Goal: Task Accomplishment & Management: Manage account settings

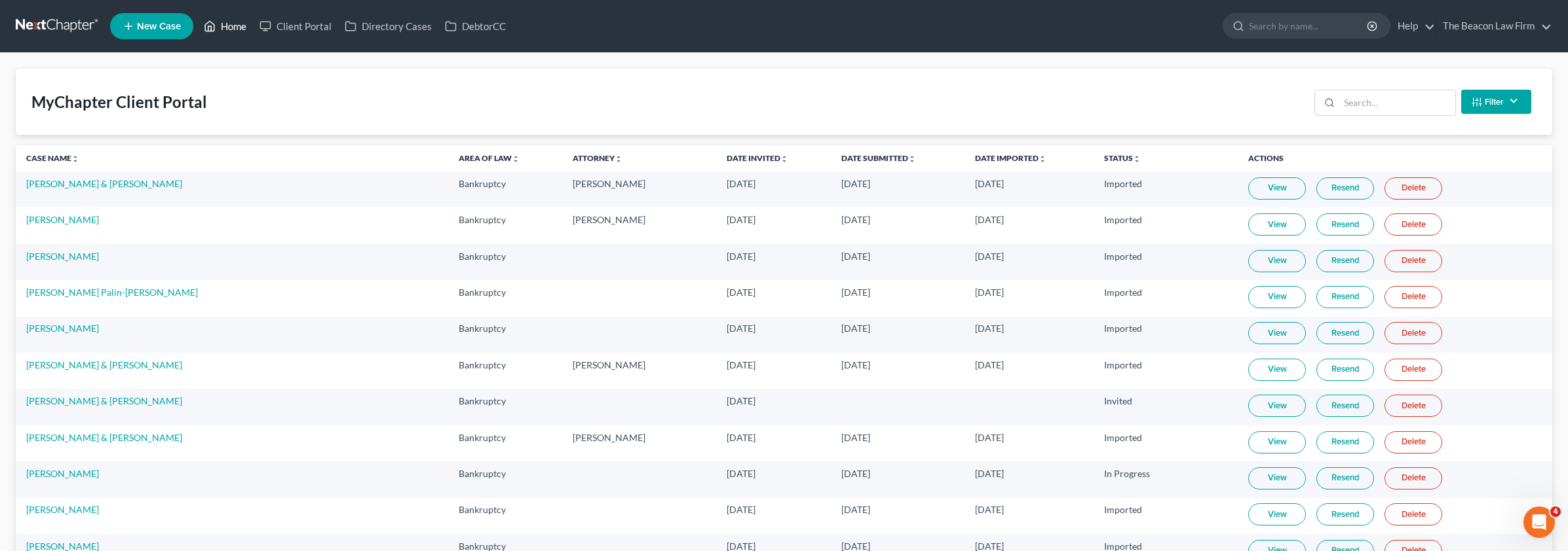
click at [231, 32] on link "Home" at bounding box center [224, 26] width 56 height 23
click at [231, 30] on link "Home" at bounding box center [224, 26] width 56 height 23
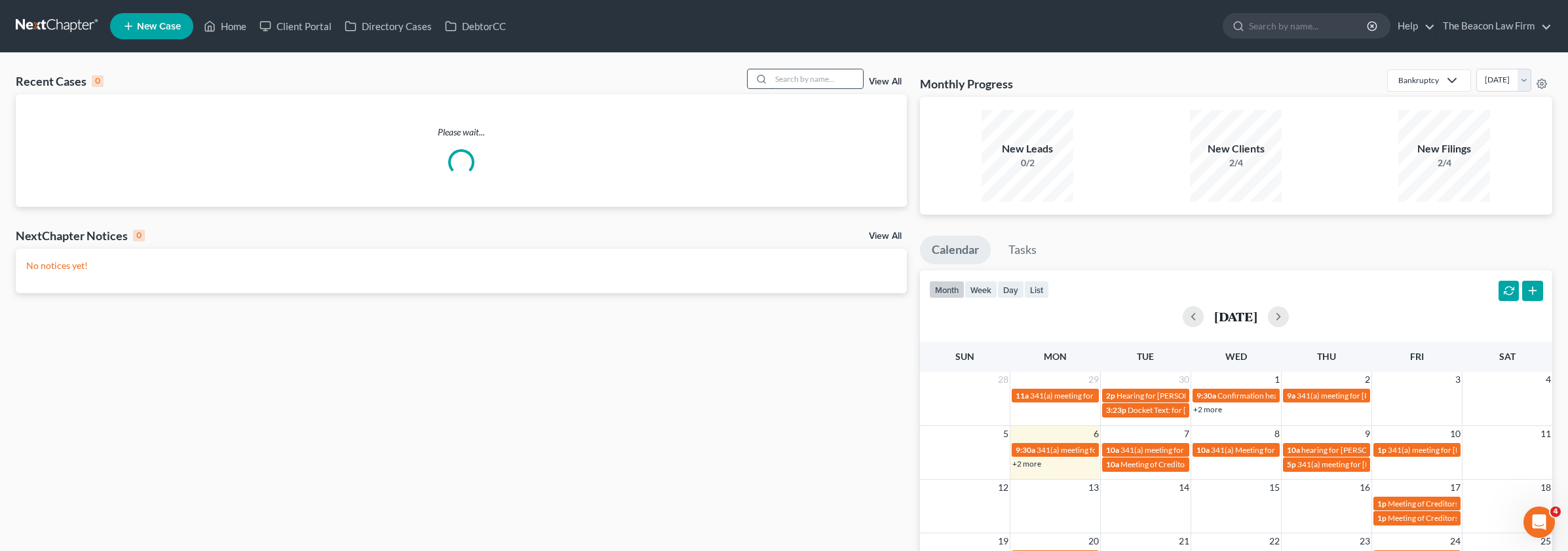
click at [775, 86] on input "search" at bounding box center [816, 79] width 91 height 19
click at [799, 79] on input "search" at bounding box center [816, 79] width 91 height 19
paste input "[PERSON_NAME] & [PERSON_NAME]"
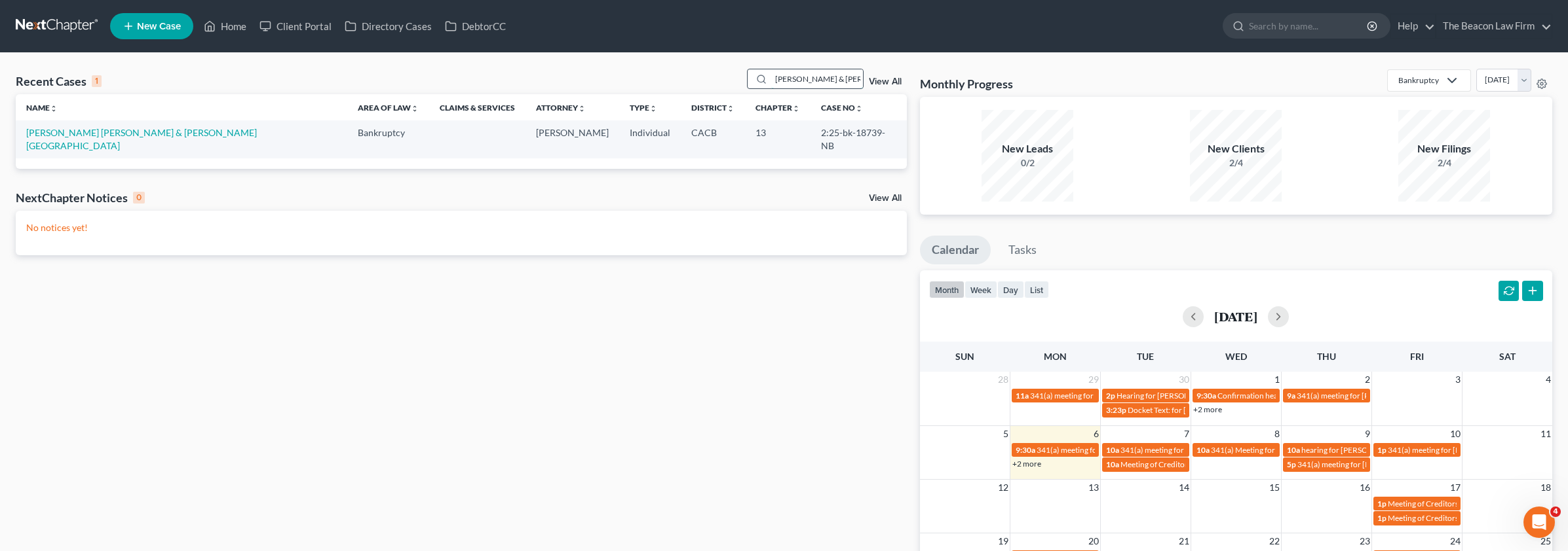
drag, startPoint x: 794, startPoint y: 79, endPoint x: 827, endPoint y: 79, distance: 33.0
click at [827, 79] on input "[PERSON_NAME] & [PERSON_NAME]" at bounding box center [816, 79] width 91 height 19
type input "[PERSON_NAME] & [PERSON_NAME]"
click at [194, 129] on link "[PERSON_NAME] [PERSON_NAME] & [PERSON_NAME][GEOGRAPHIC_DATA]" at bounding box center [142, 139] width 231 height 24
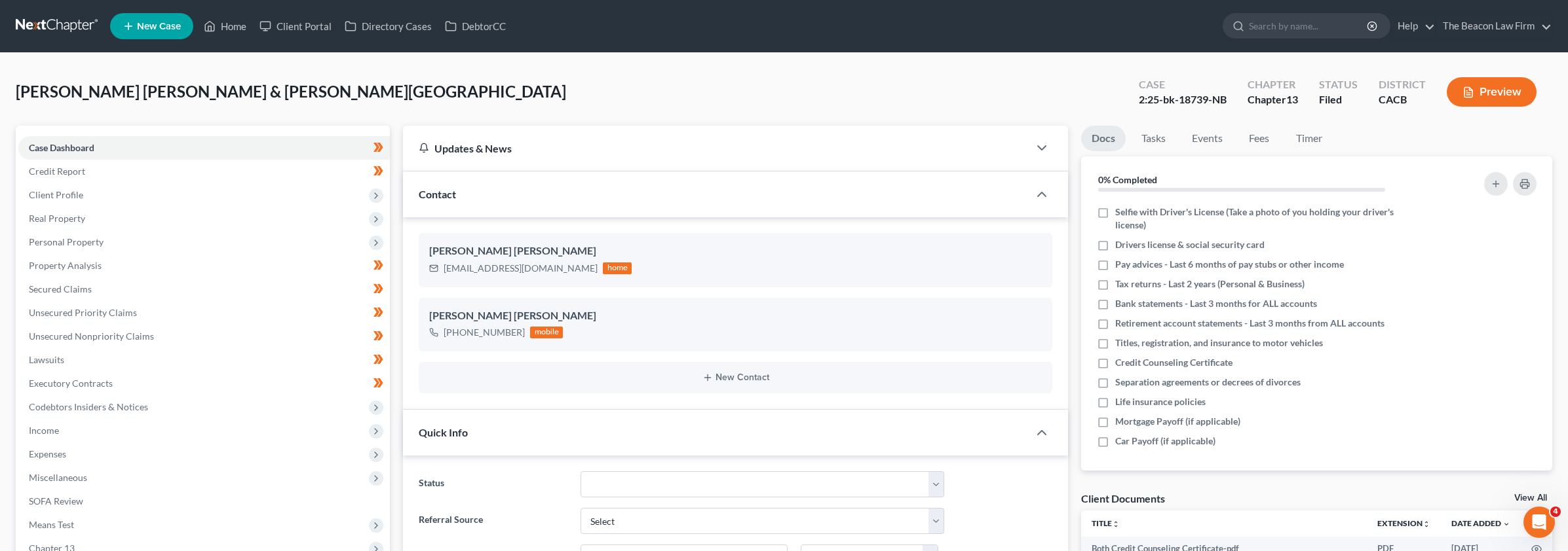
scroll to position [1716, 0]
click at [1154, 102] on div "2:25-bk-18739-NB" at bounding box center [1183, 100] width 88 height 15
copy div "25-bk-18739"
drag, startPoint x: 1148, startPoint y: 98, endPoint x: 1208, endPoint y: 100, distance: 60.0
click at [1208, 100] on div "2:25-bk-18739-NB" at bounding box center [1183, 100] width 88 height 15
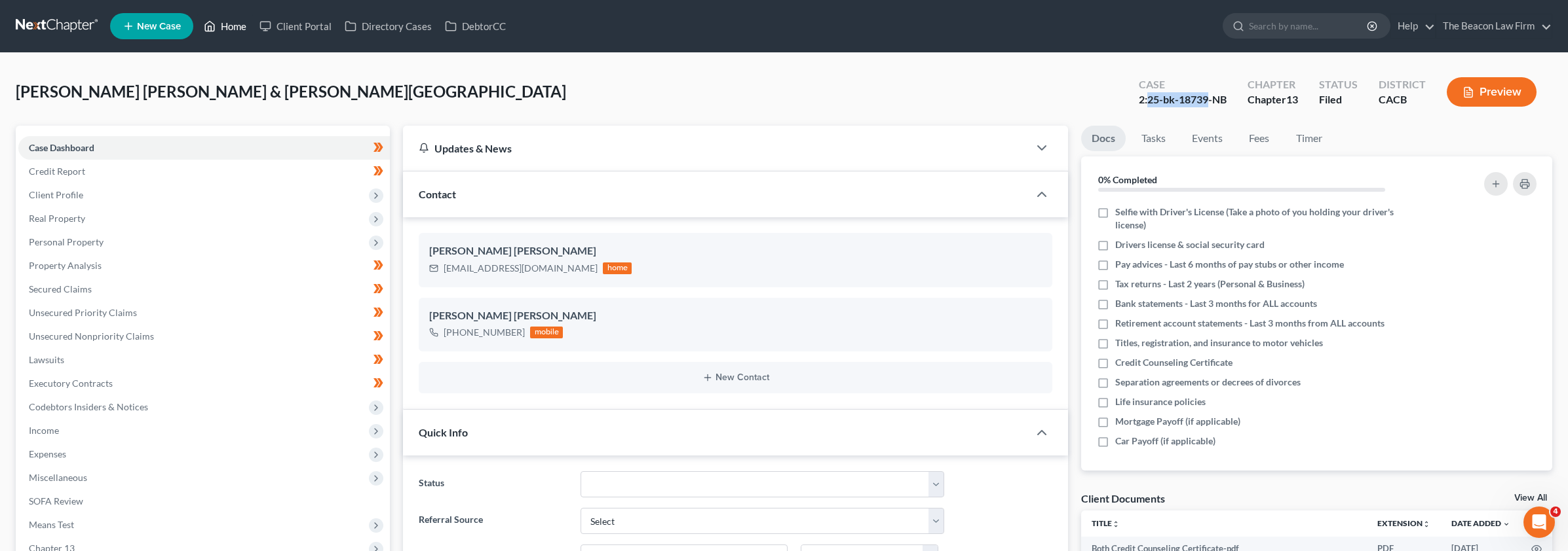
click at [252, 24] on link "Home" at bounding box center [224, 26] width 56 height 23
click at [242, 23] on link "Home" at bounding box center [224, 26] width 56 height 23
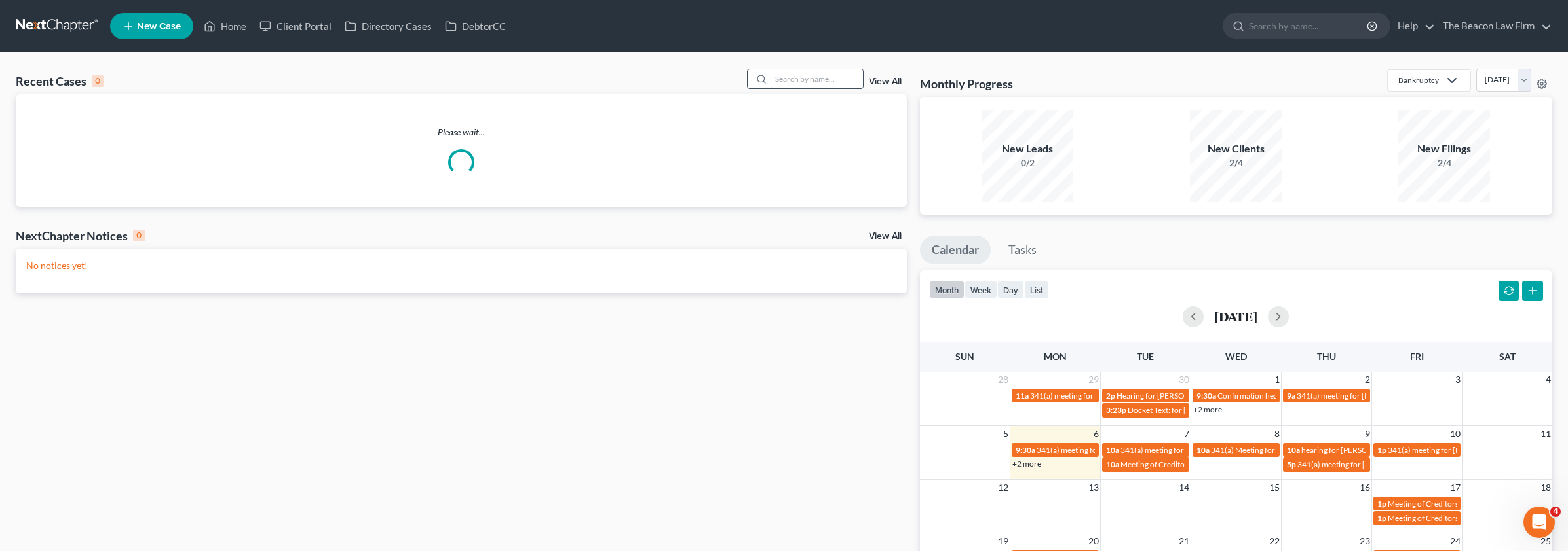
click at [815, 86] on input "search" at bounding box center [816, 79] width 91 height 19
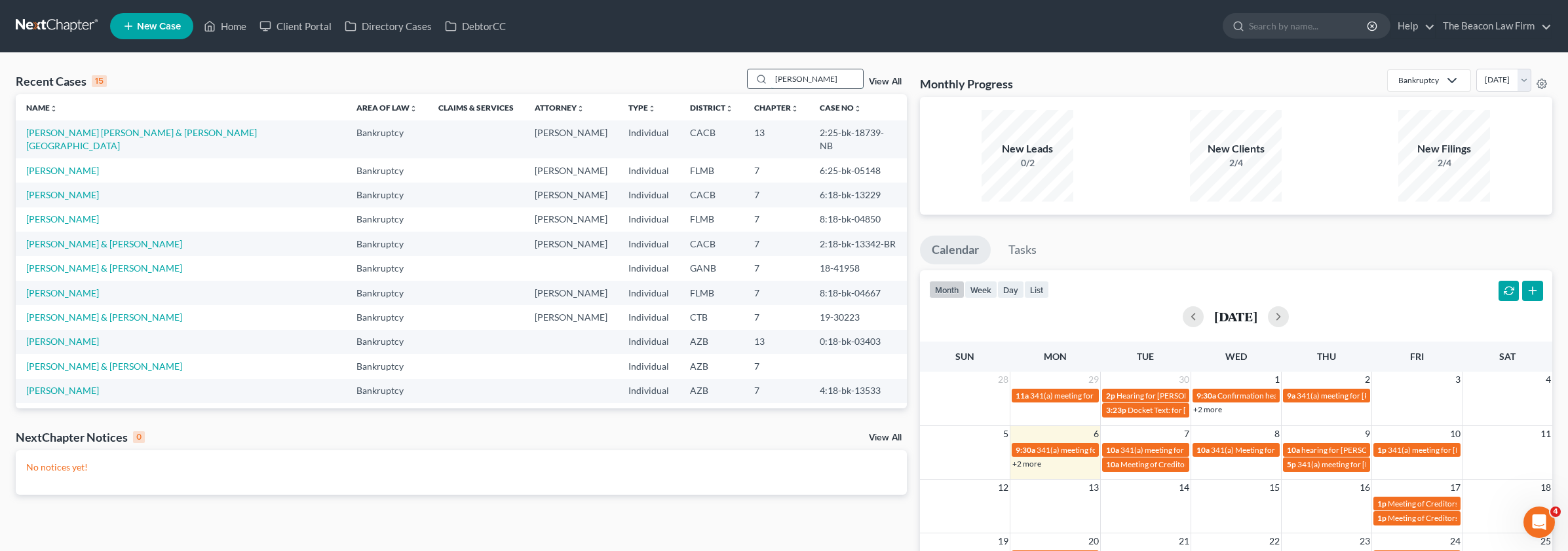
type input "[PERSON_NAME]"
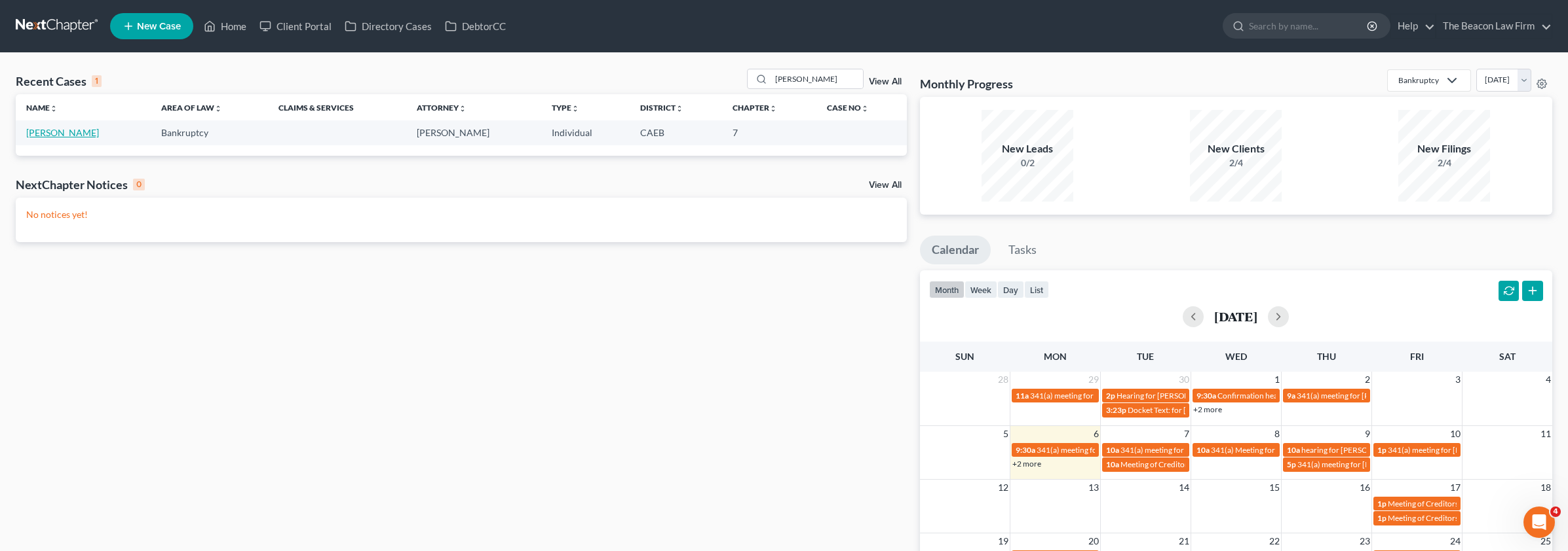
click at [52, 132] on link "[PERSON_NAME]" at bounding box center [63, 132] width 73 height 11
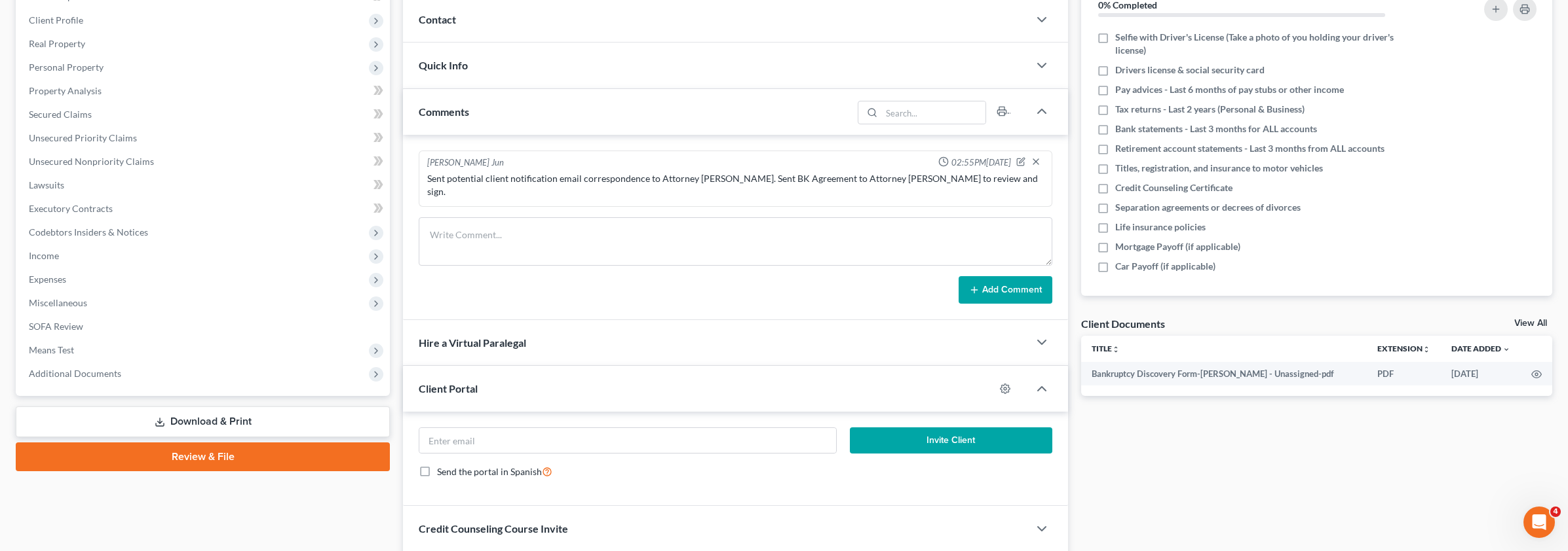
scroll to position [256, 0]
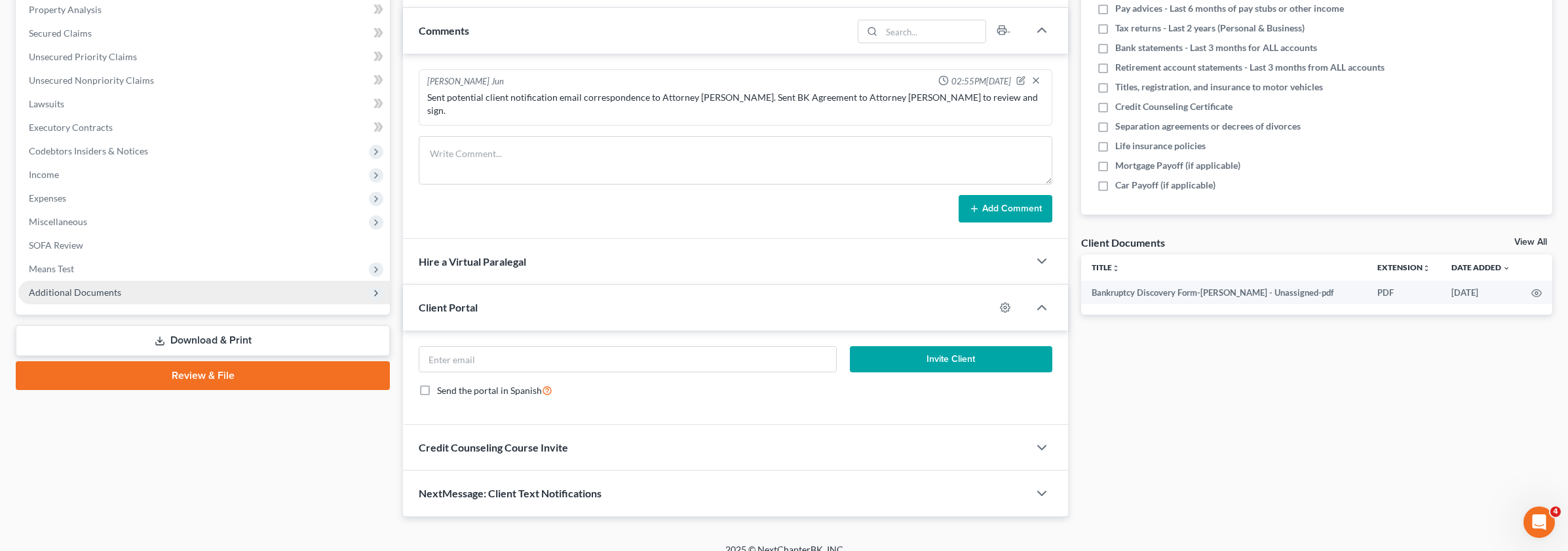
click at [109, 289] on span "Additional Documents" at bounding box center [75, 291] width 92 height 11
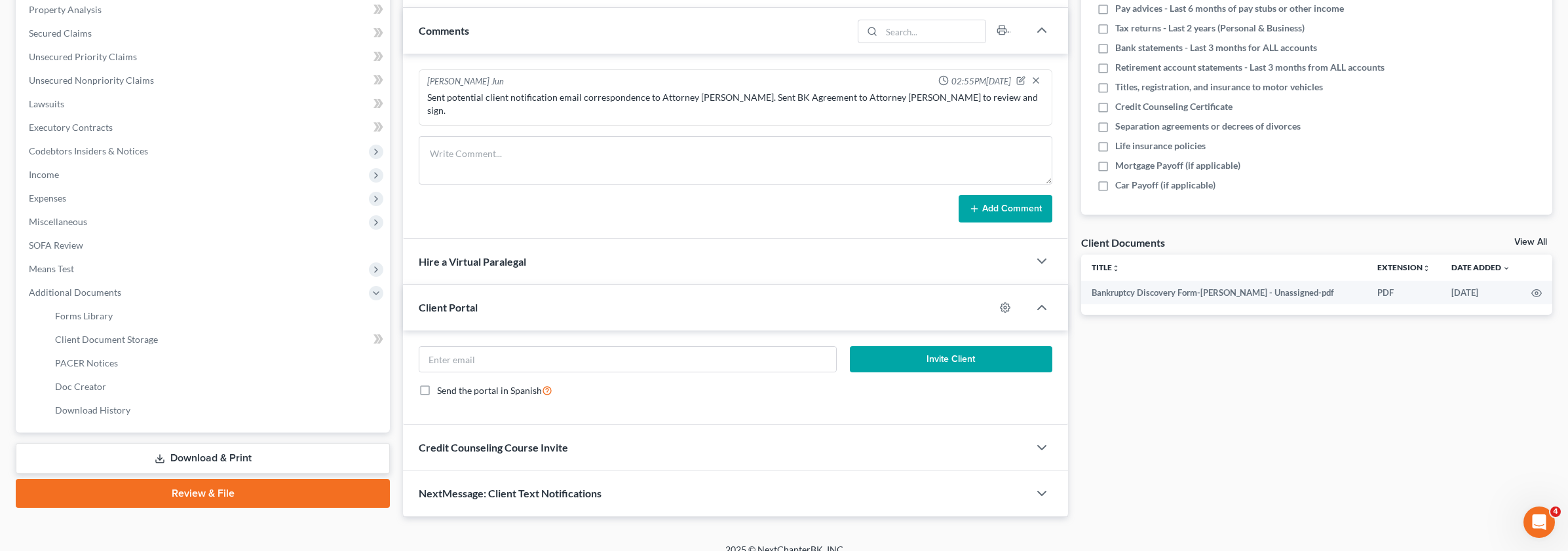
drag, startPoint x: 145, startPoint y: 339, endPoint x: 1080, endPoint y: 175, distance: 949.3
click at [149, 338] on span "Client Document Storage" at bounding box center [106, 339] width 103 height 11
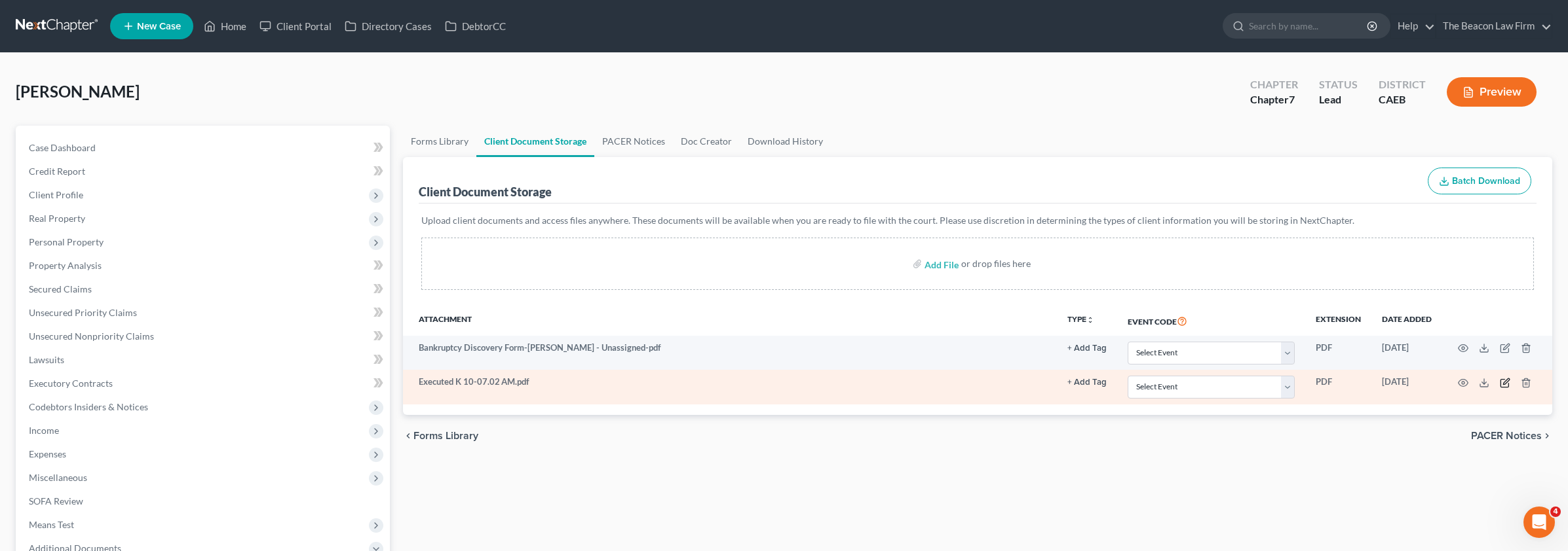
click at [1506, 382] on icon "button" at bounding box center [1505, 383] width 11 height 11
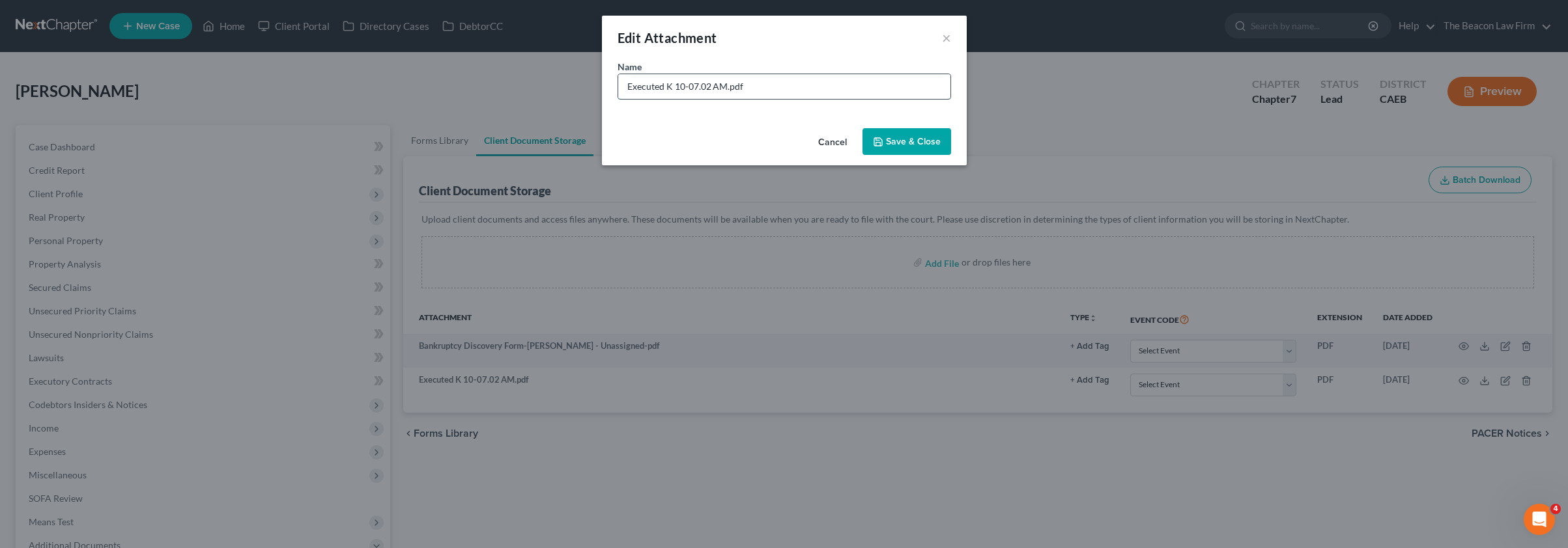
click at [709, 83] on input "Executed K 10-07.02 AM.pdf" at bounding box center [784, 87] width 332 height 25
type input "Executed K.pdf"
click at [921, 144] on span "Save & Close" at bounding box center [913, 141] width 54 height 11
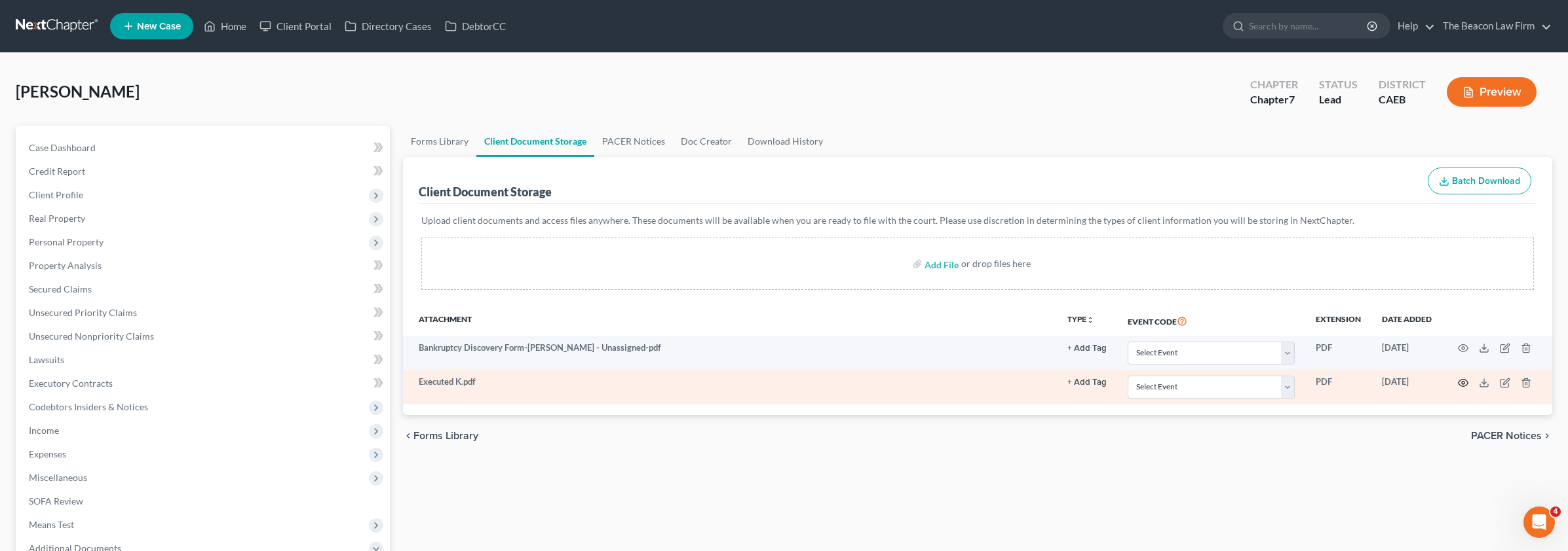
click at [1464, 379] on icon "button" at bounding box center [1463, 383] width 11 height 11
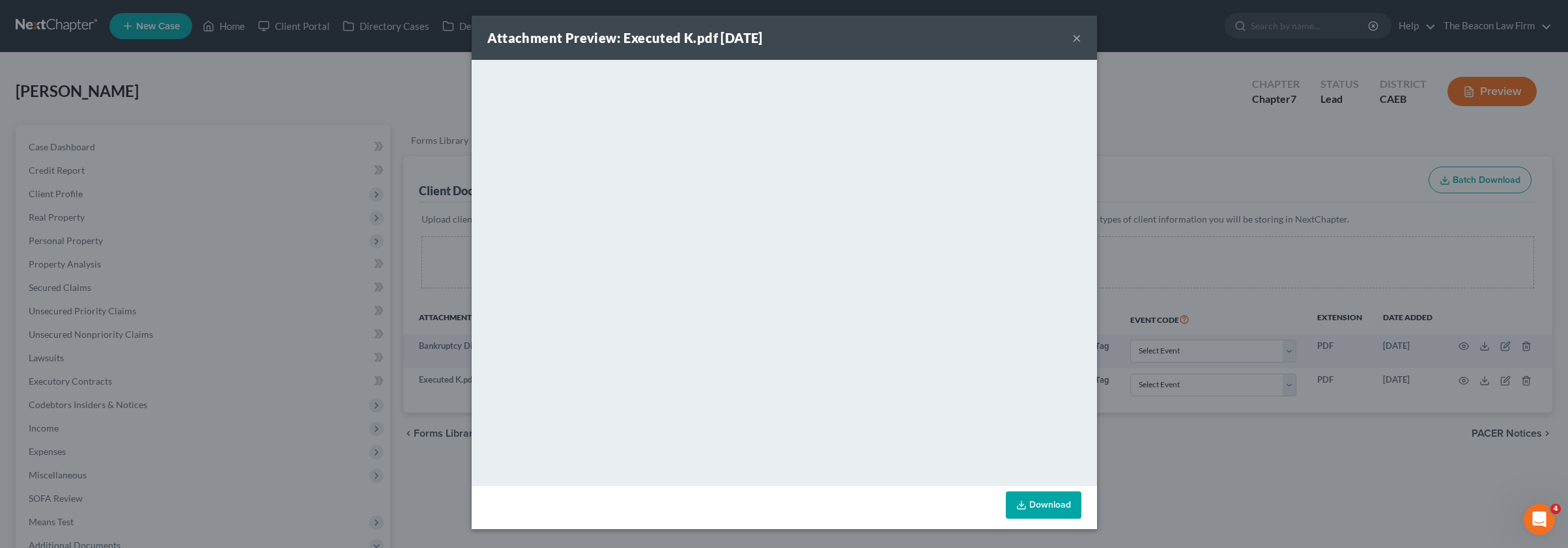
click at [1077, 36] on button "×" at bounding box center [1076, 37] width 9 height 16
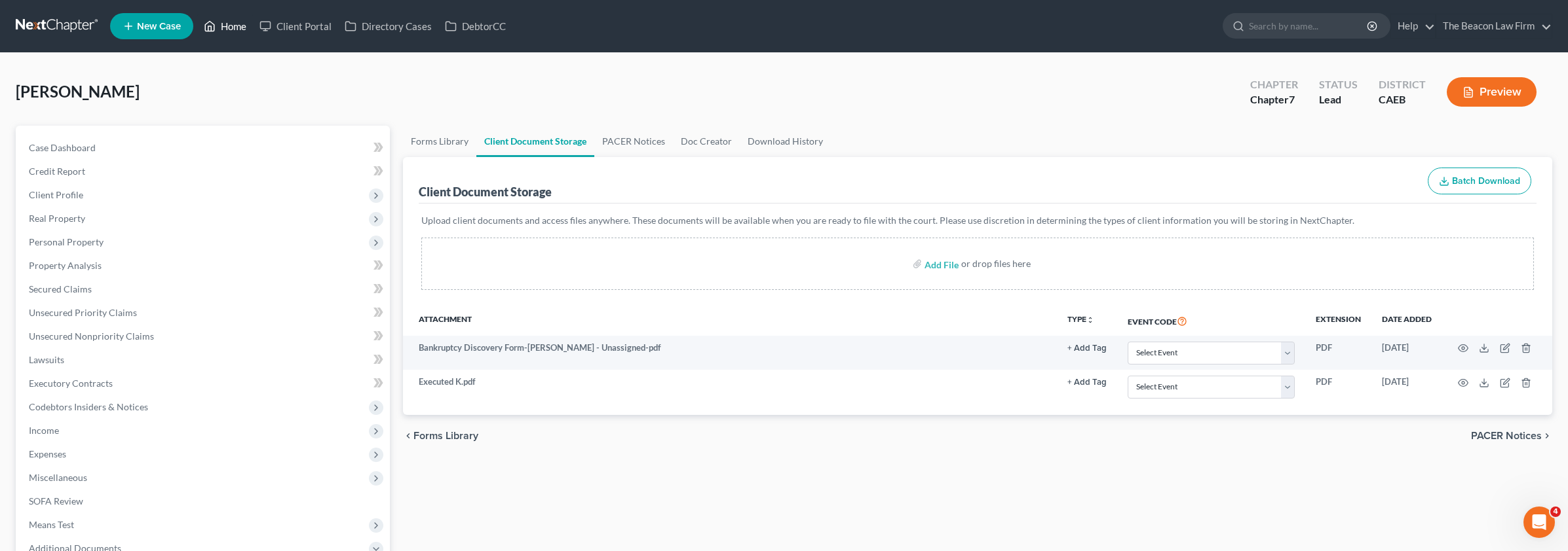
click at [233, 32] on link "Home" at bounding box center [224, 26] width 56 height 23
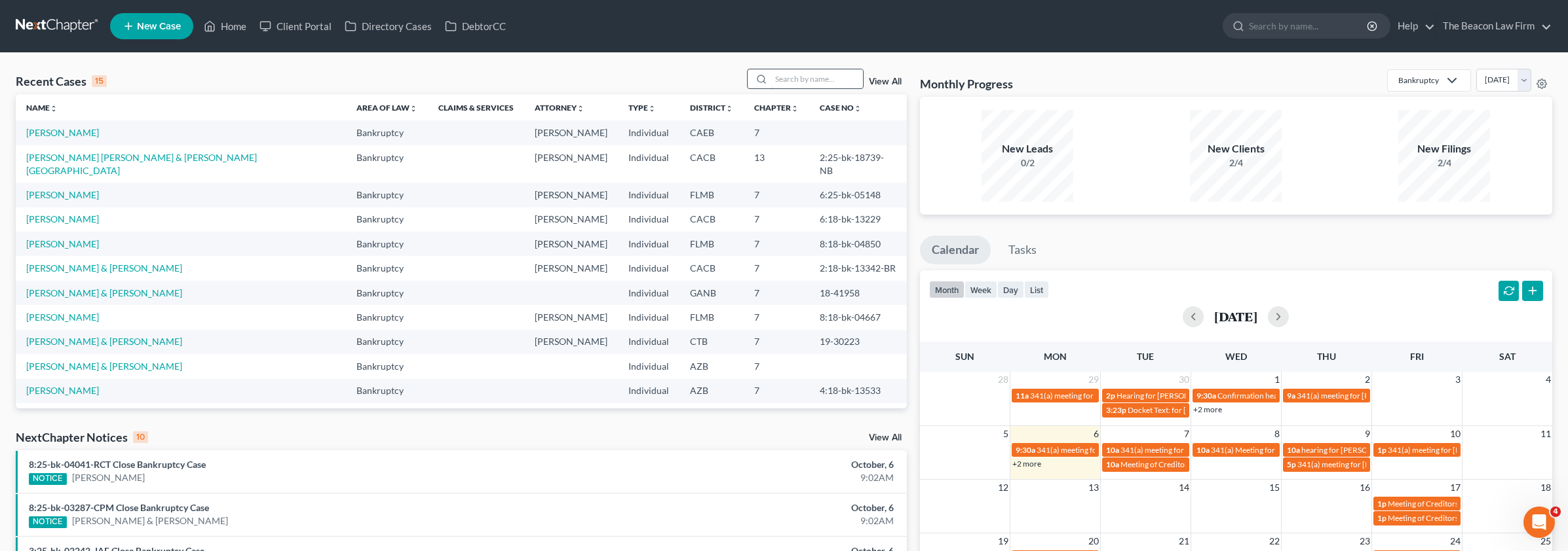
drag, startPoint x: 852, startPoint y: 88, endPoint x: 824, endPoint y: 78, distance: 29.7
click at [848, 87] on div "Recent Cases 15 View All" at bounding box center [461, 81] width 891 height 26
click at [815, 72] on input "search" at bounding box center [816, 79] width 91 height 19
paste input "Durgin"
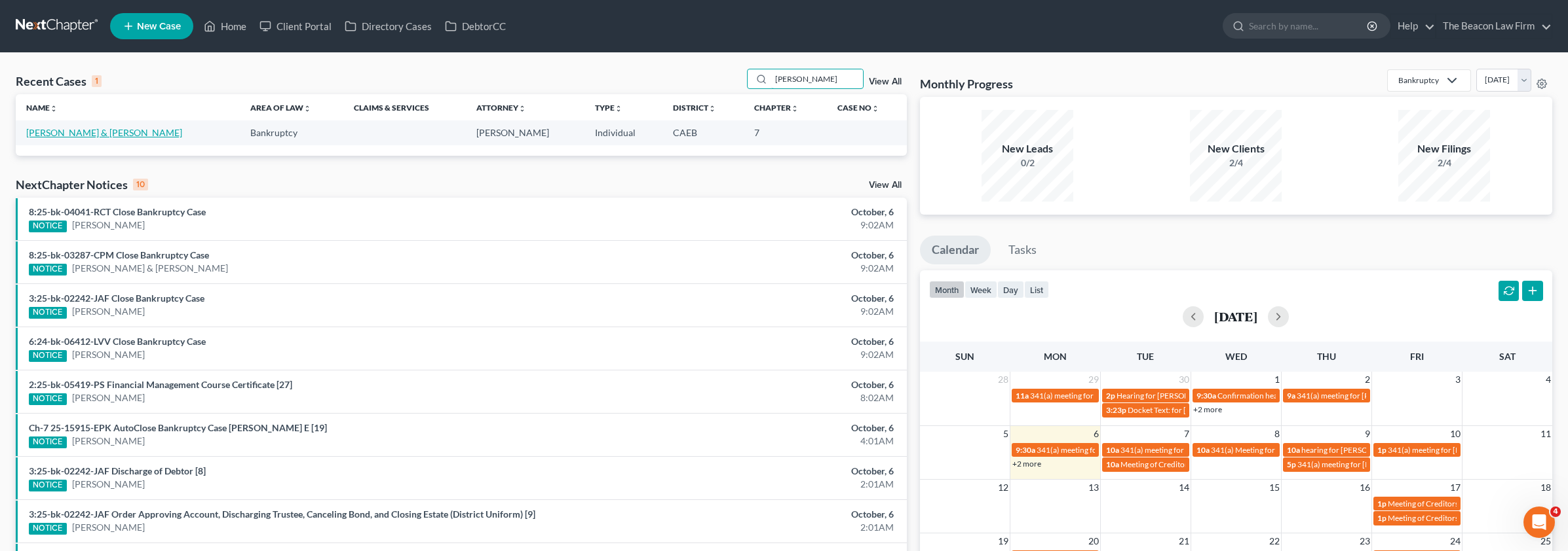
type input "Durgin"
click at [110, 132] on link "Durgin, Steve & Shawna" at bounding box center [105, 132] width 156 height 11
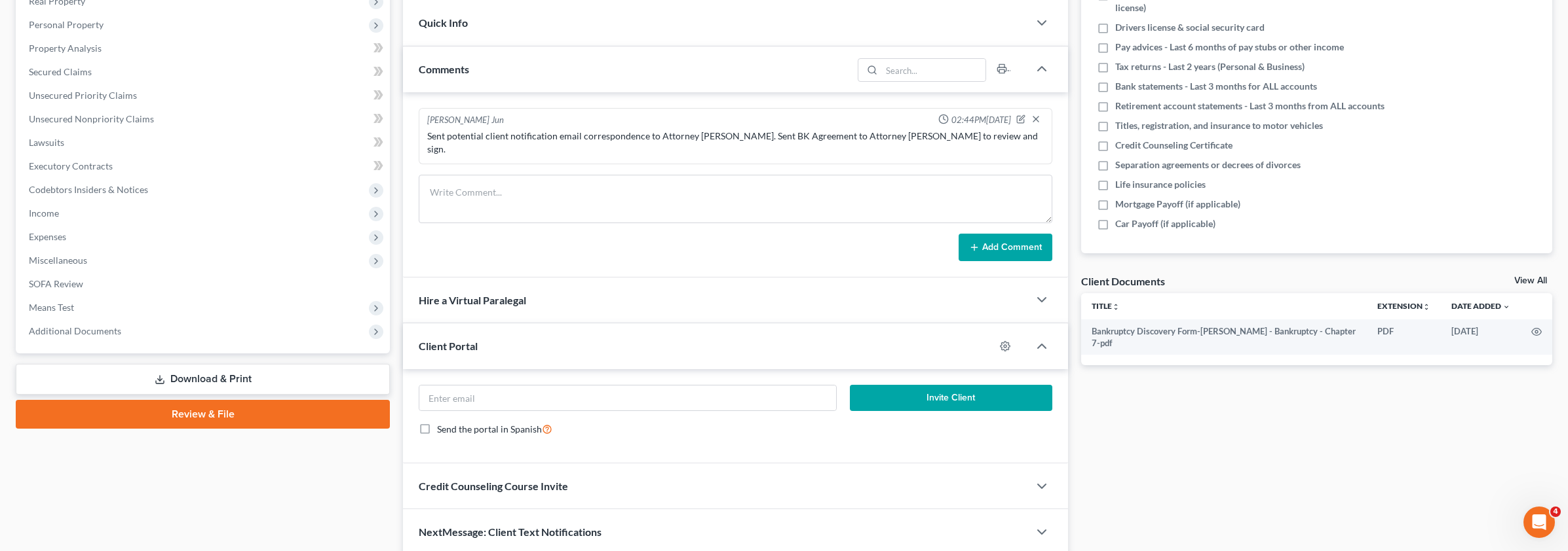
scroll to position [256, 0]
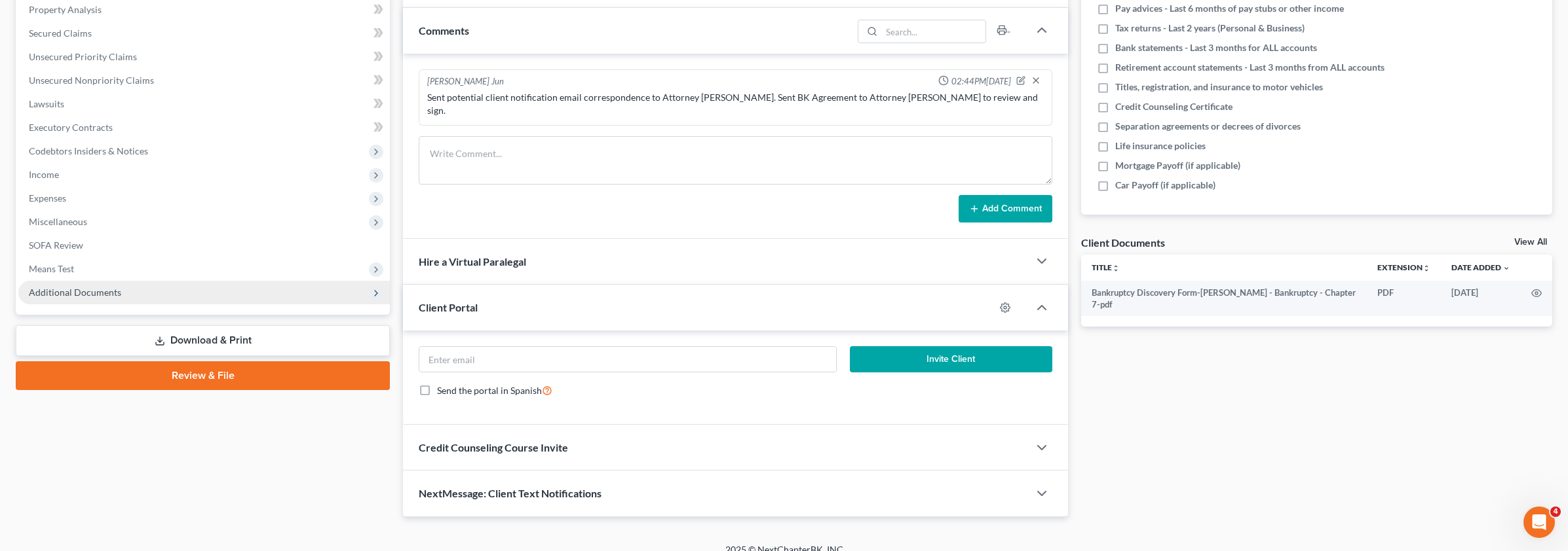
click at [64, 298] on span "Additional Documents" at bounding box center [203, 292] width 371 height 23
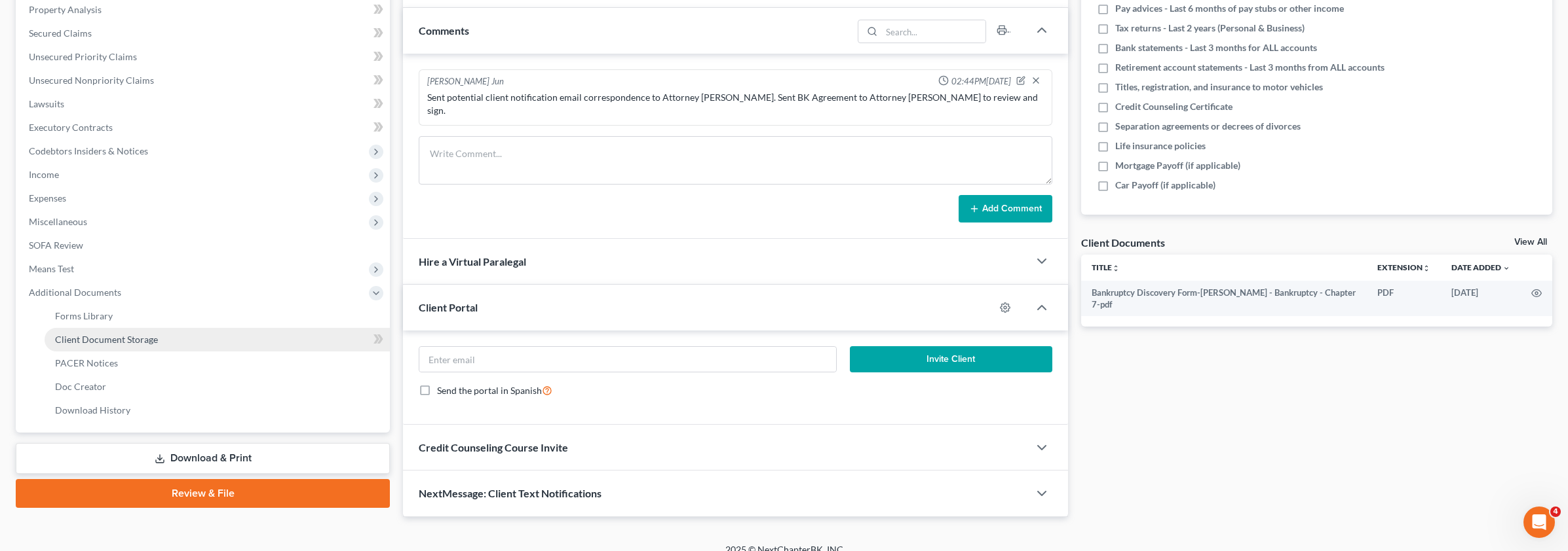
click at [110, 344] on span "Client Document Storage" at bounding box center [106, 339] width 103 height 11
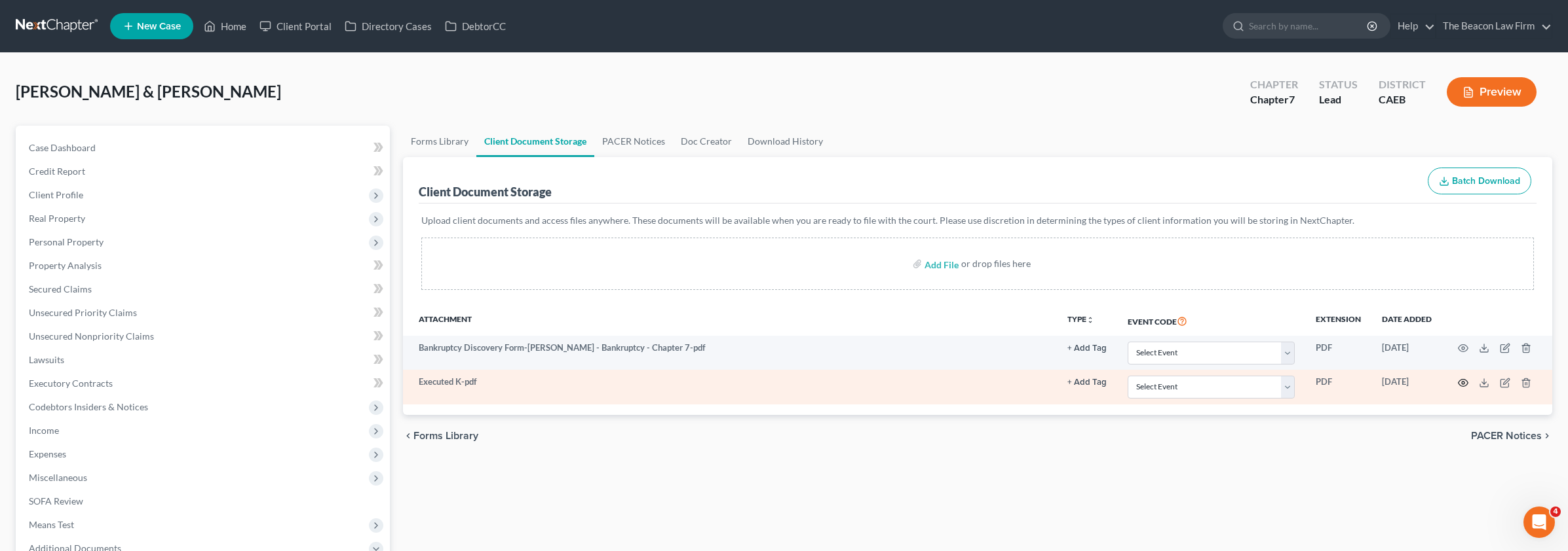
click at [1461, 379] on icon "button" at bounding box center [1463, 383] width 10 height 7
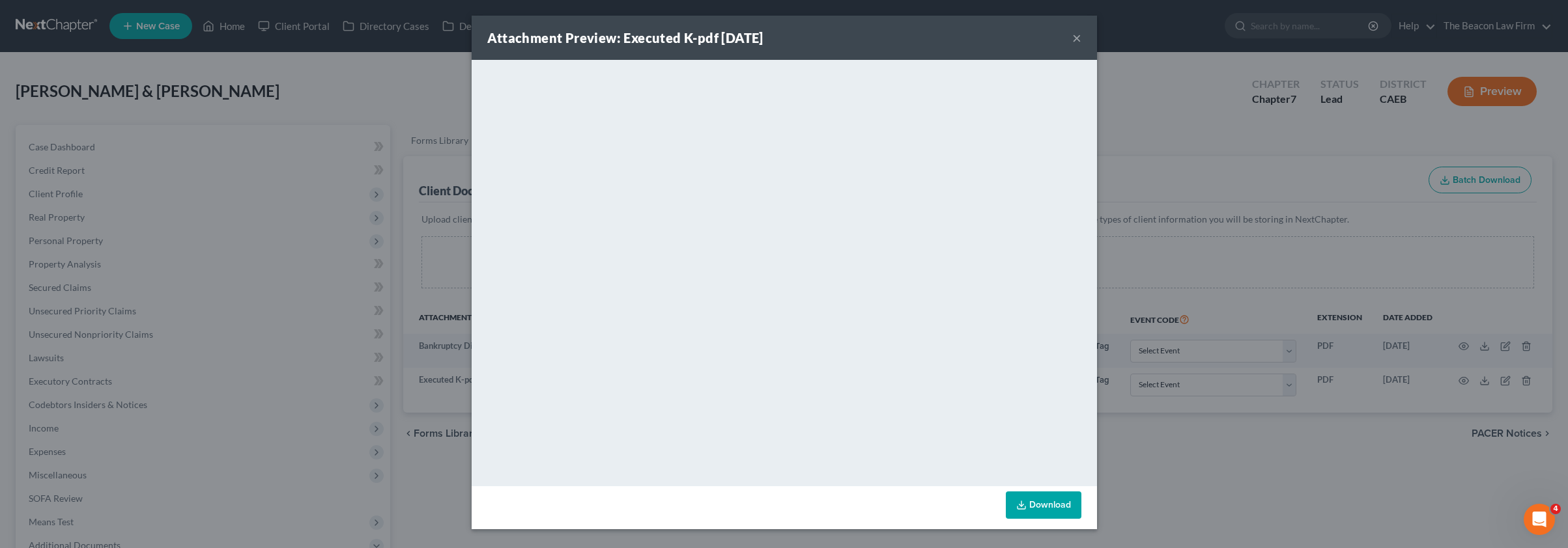
click at [1078, 38] on button "×" at bounding box center [1076, 37] width 9 height 16
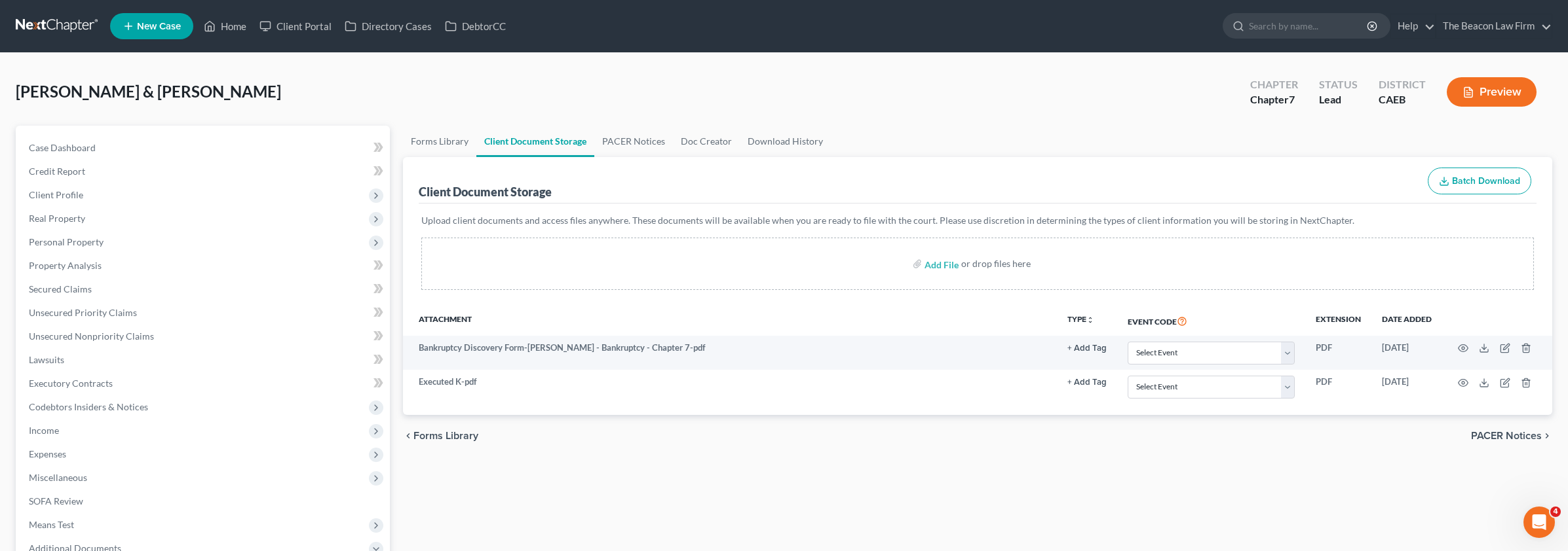
click at [250, 40] on ul "New Case Home Client Portal Directory Cases DebtorCC - No Result - See all resu…" at bounding box center [831, 26] width 1442 height 34
click at [243, 30] on link "Home" at bounding box center [224, 26] width 56 height 23
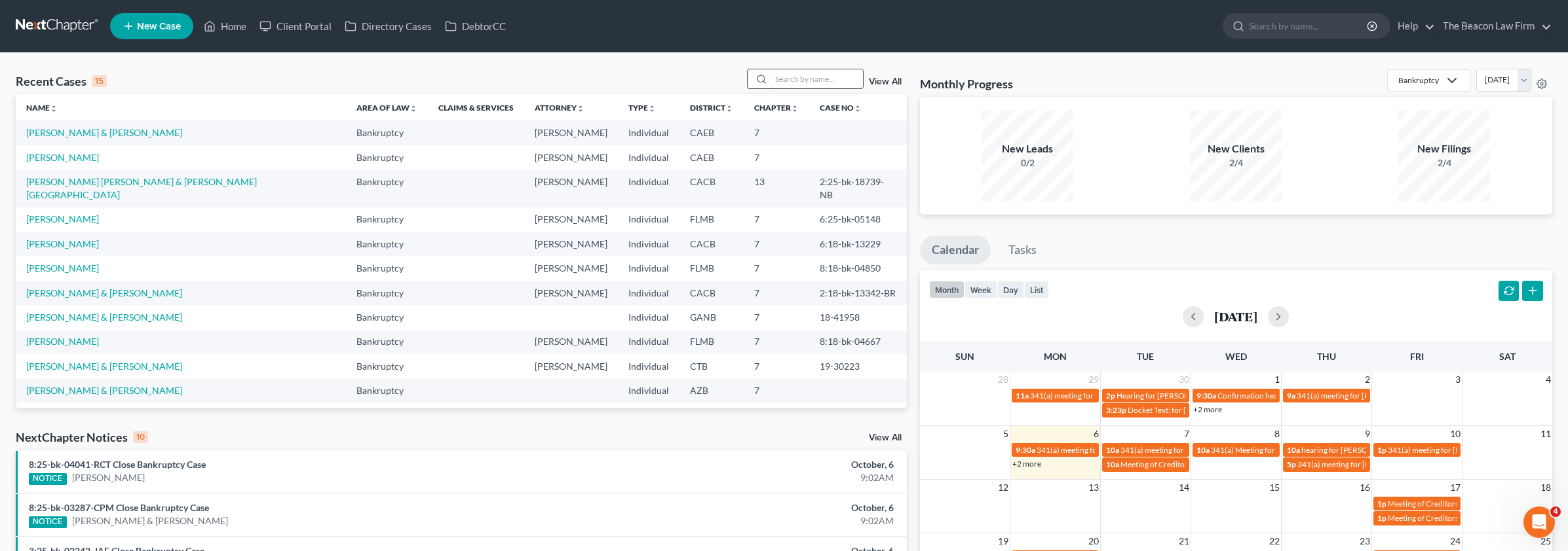
click at [813, 74] on input "search" at bounding box center [816, 79] width 91 height 19
paste input "[PERSON_NAME]"
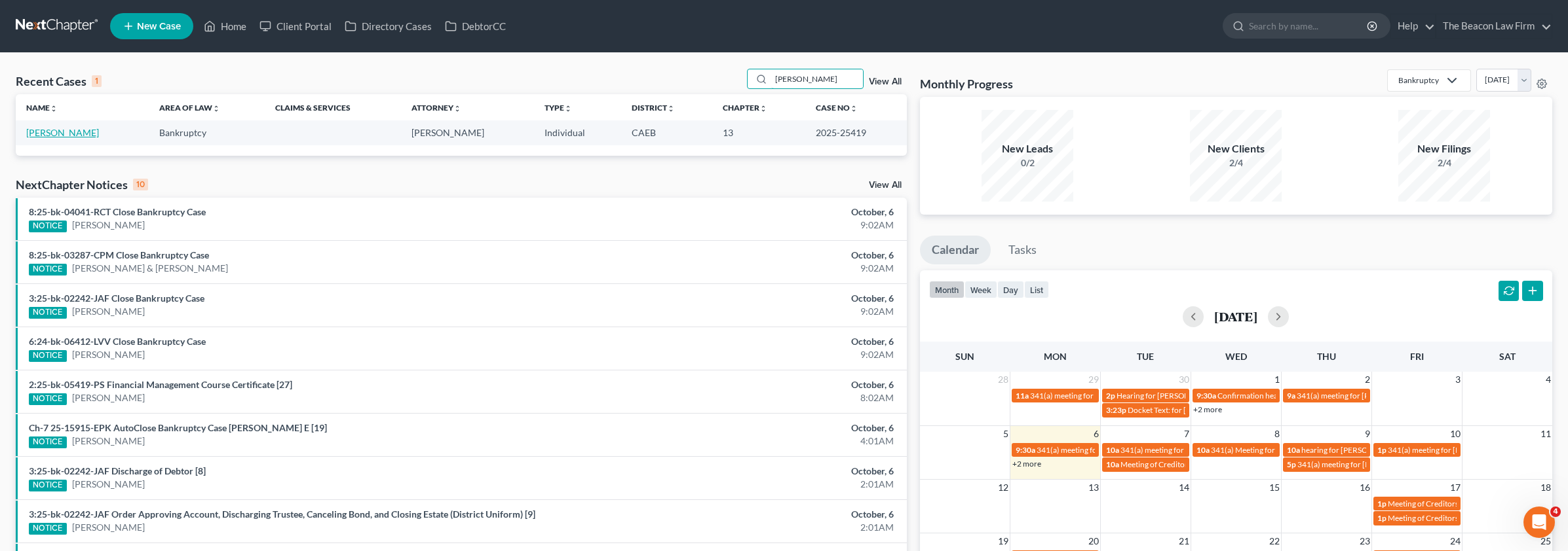
type input "[PERSON_NAME]"
click at [45, 134] on link "Perez, Veronica" at bounding box center [63, 132] width 73 height 11
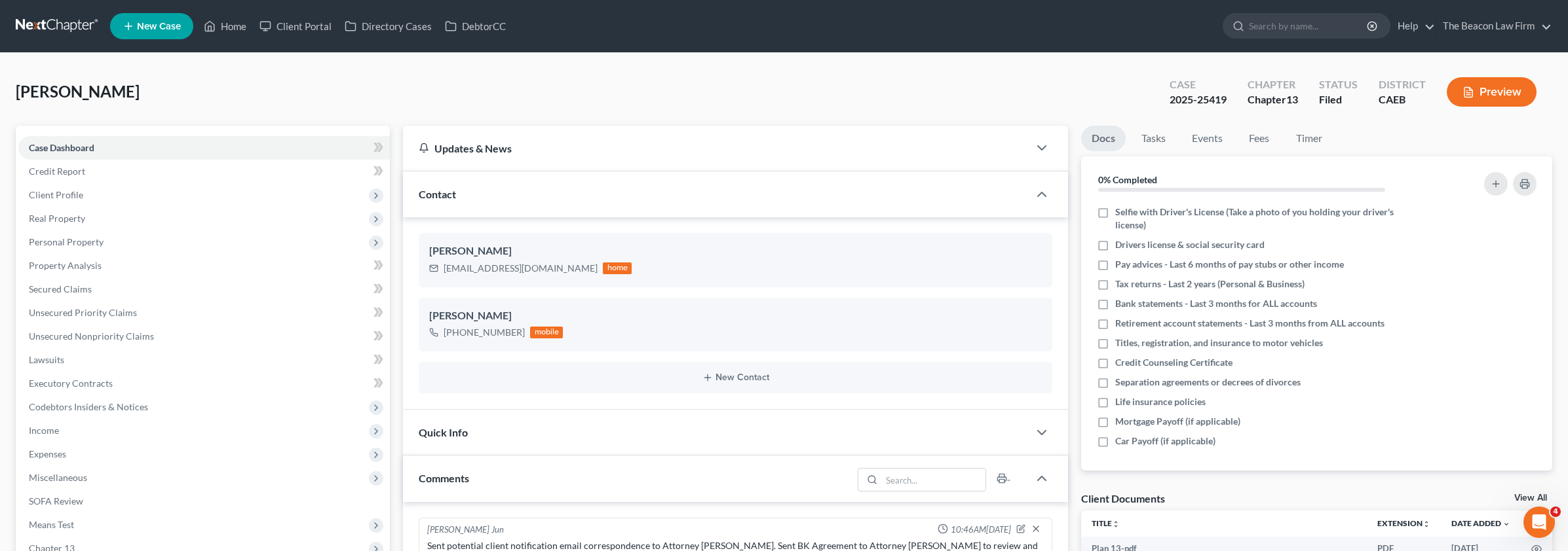
scroll to position [322, 0]
